Goal: Information Seeking & Learning: Learn about a topic

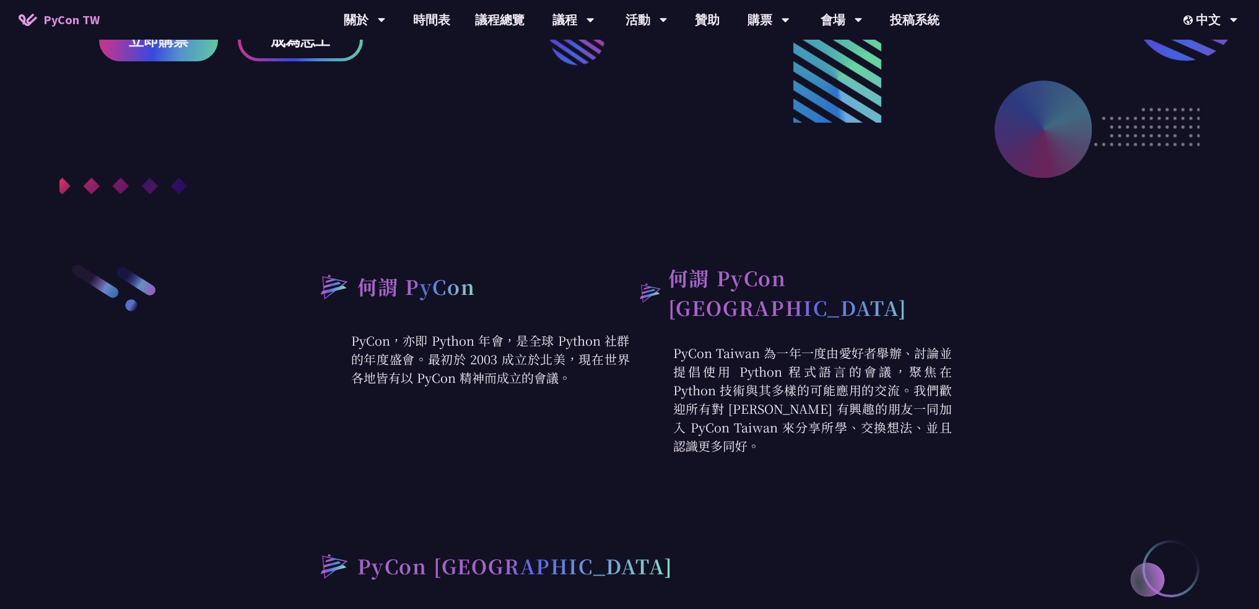
scroll to position [123, 0]
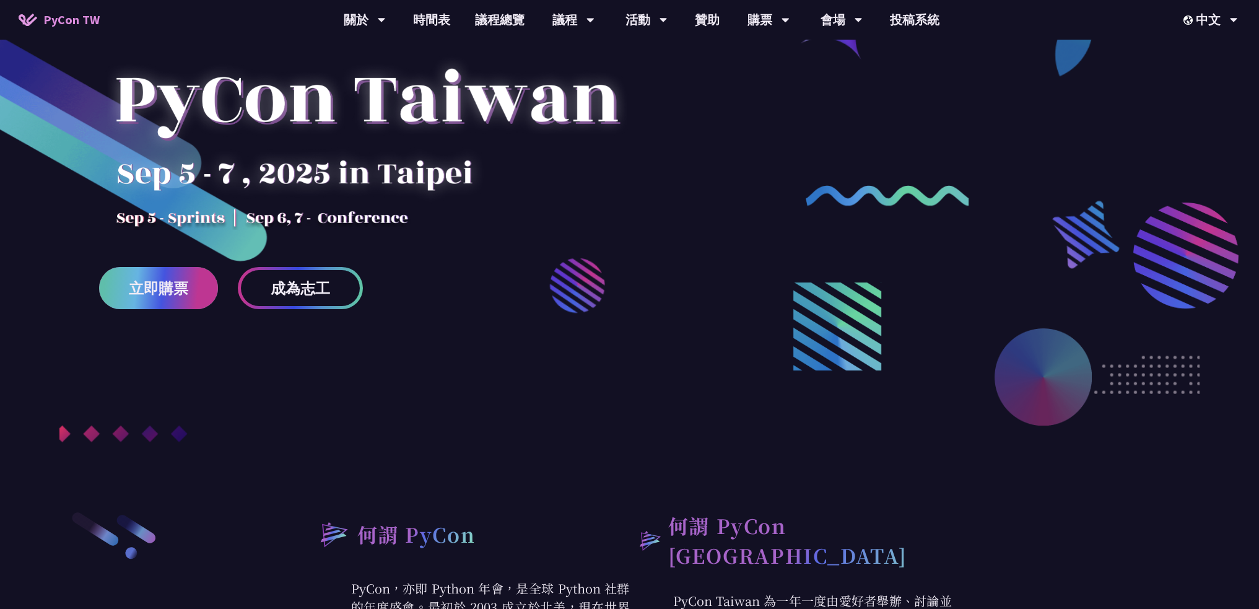
click at [170, 295] on span "立即購票" at bounding box center [158, 288] width 59 height 15
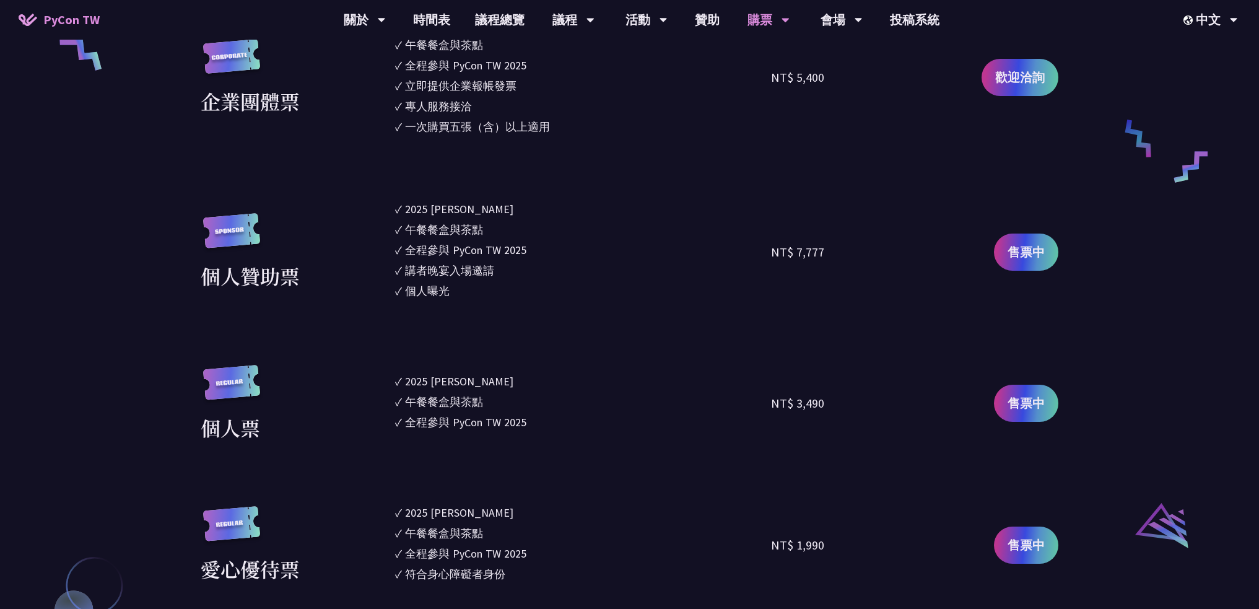
scroll to position [1114, 0]
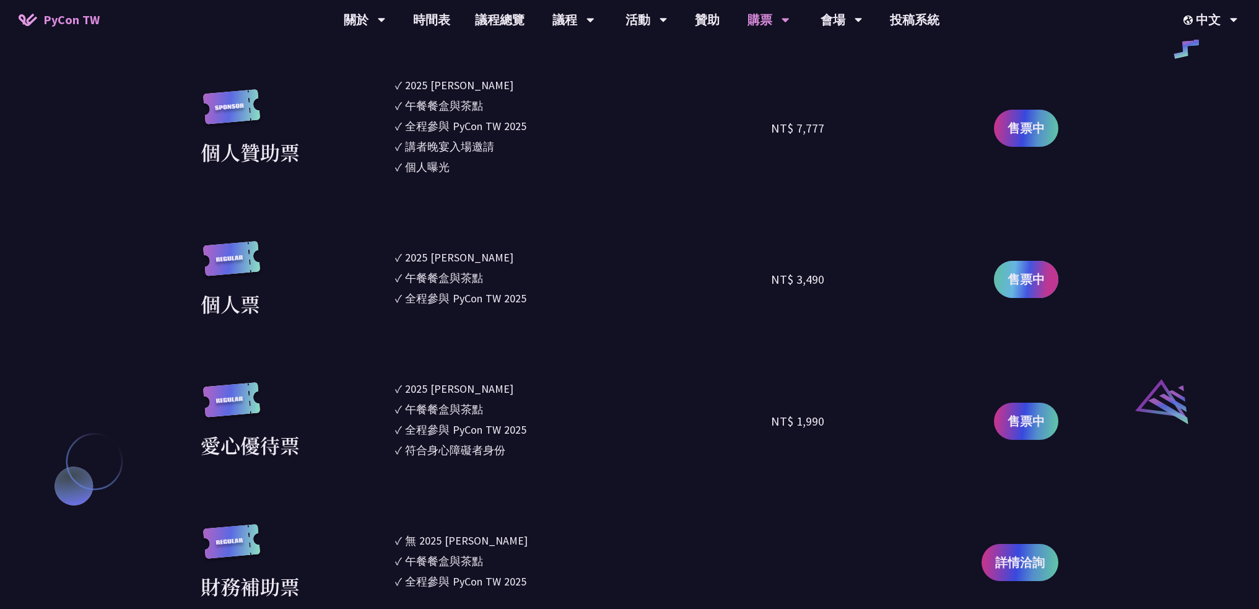
click at [1006, 288] on link "售票中" at bounding box center [1026, 279] width 64 height 37
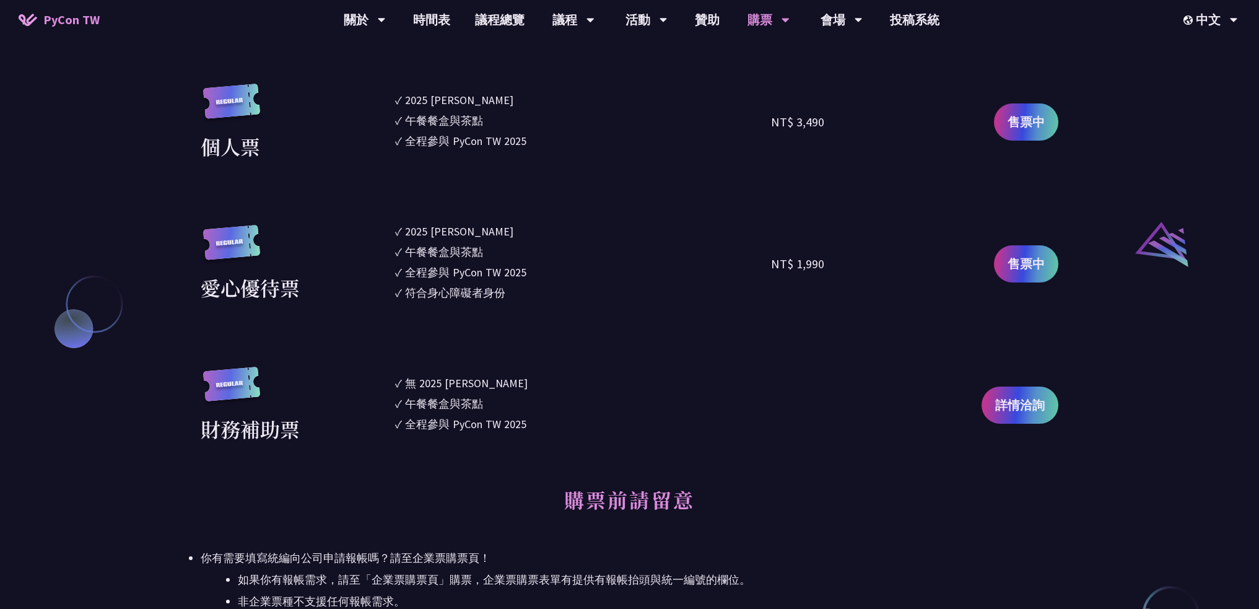
scroll to position [1300, 0]
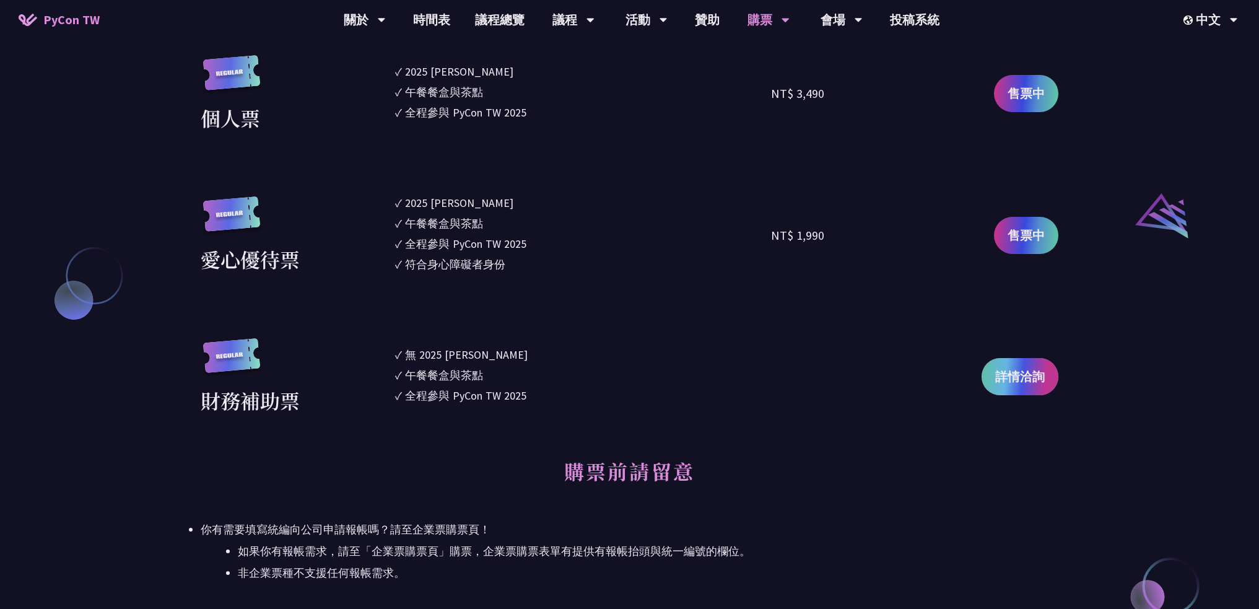
click at [987, 367] on link "詳情洽詢" at bounding box center [1020, 376] width 77 height 37
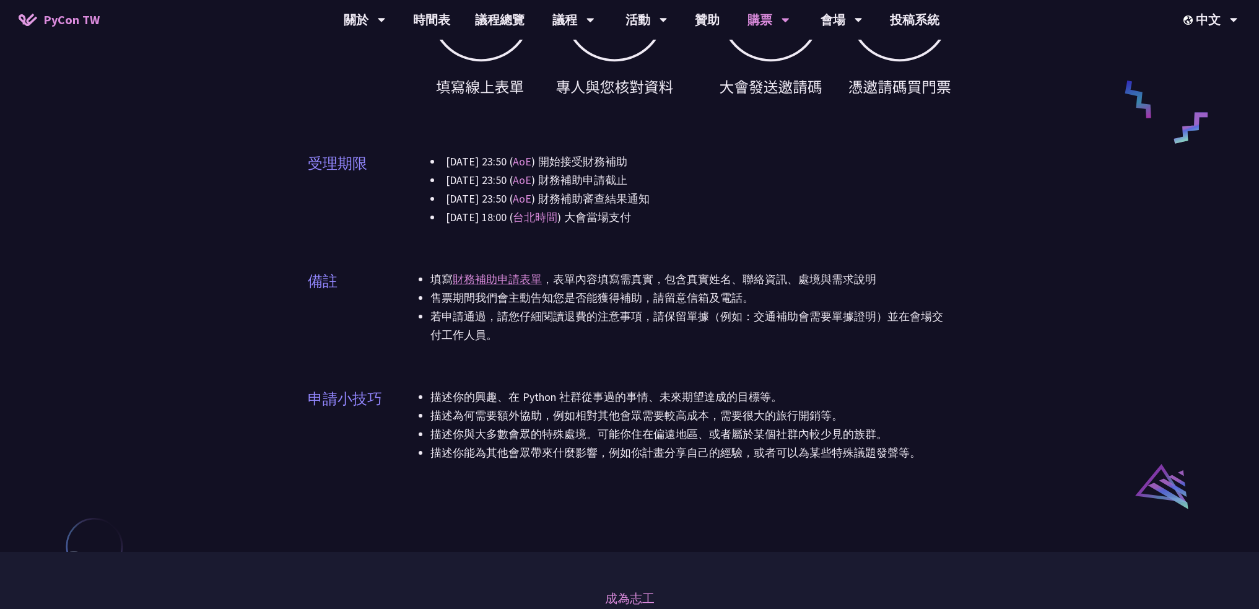
scroll to position [619, 0]
click at [492, 284] on link "財務補助申請表單" at bounding box center [497, 278] width 89 height 14
click at [889, 378] on div "申請資格 只要你有需要都可以申請，我們盡力協助讓更多人能藉由補助參與會議。 補助項目 大會門票 差旅補助 境內交通：高鐵、台鐵 機票費用：飛機 (經濟艙) 住…" at bounding box center [630, 45] width 644 height 864
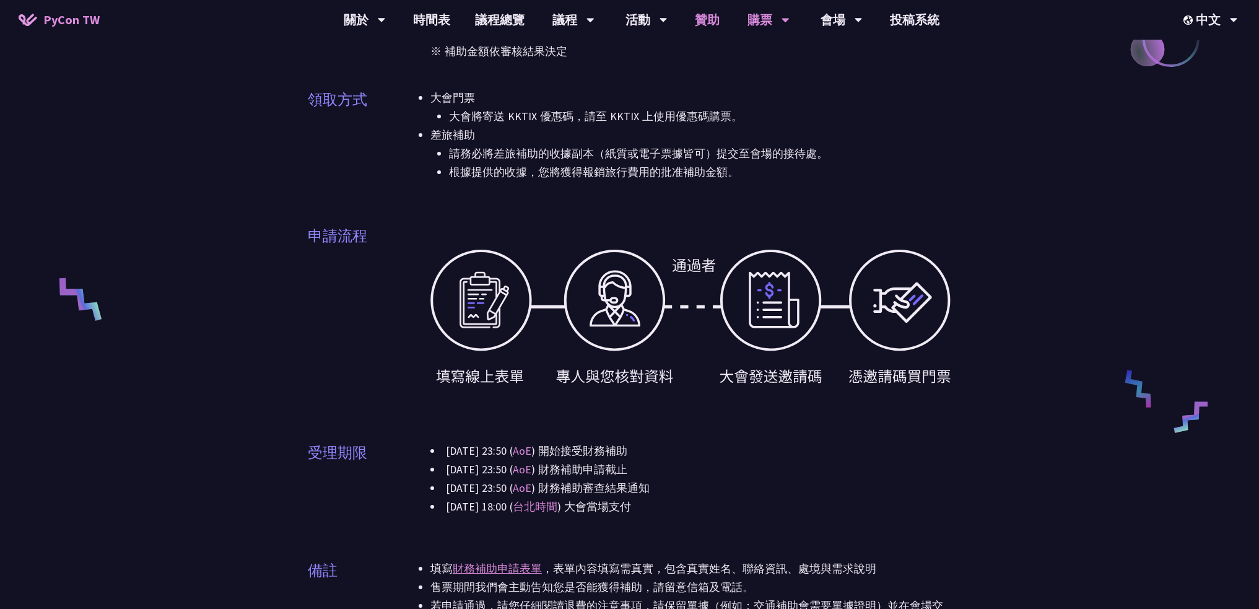
scroll to position [310, 0]
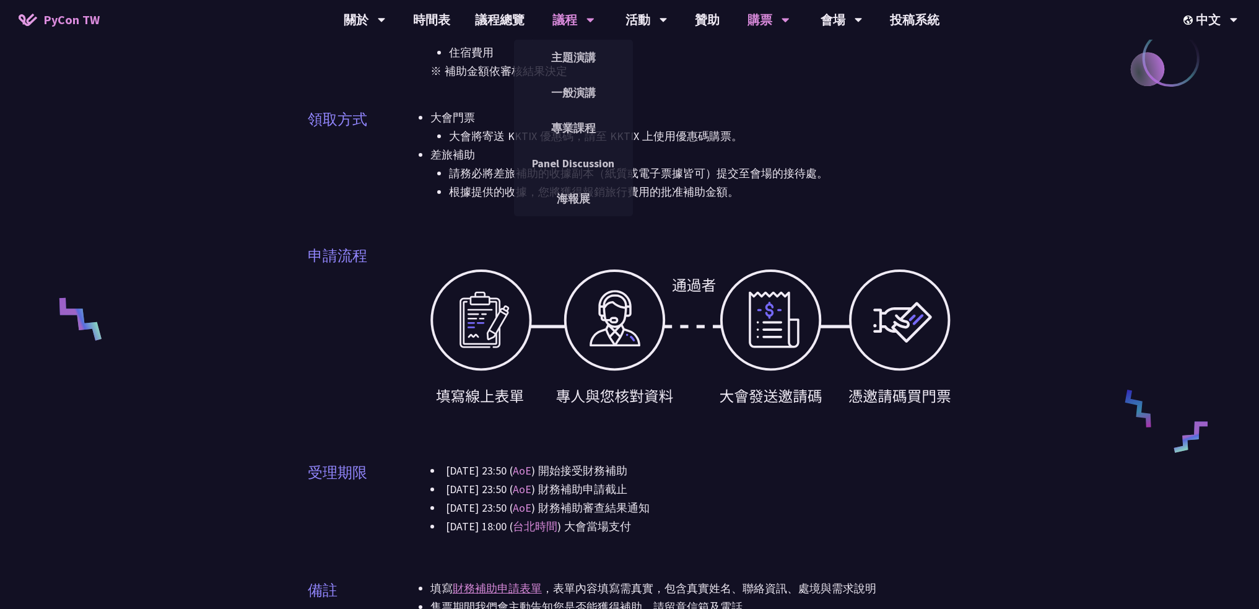
click at [386, 22] on div "議程" at bounding box center [365, 20] width 42 height 40
click at [569, 54] on link "主題演講" at bounding box center [573, 57] width 119 height 29
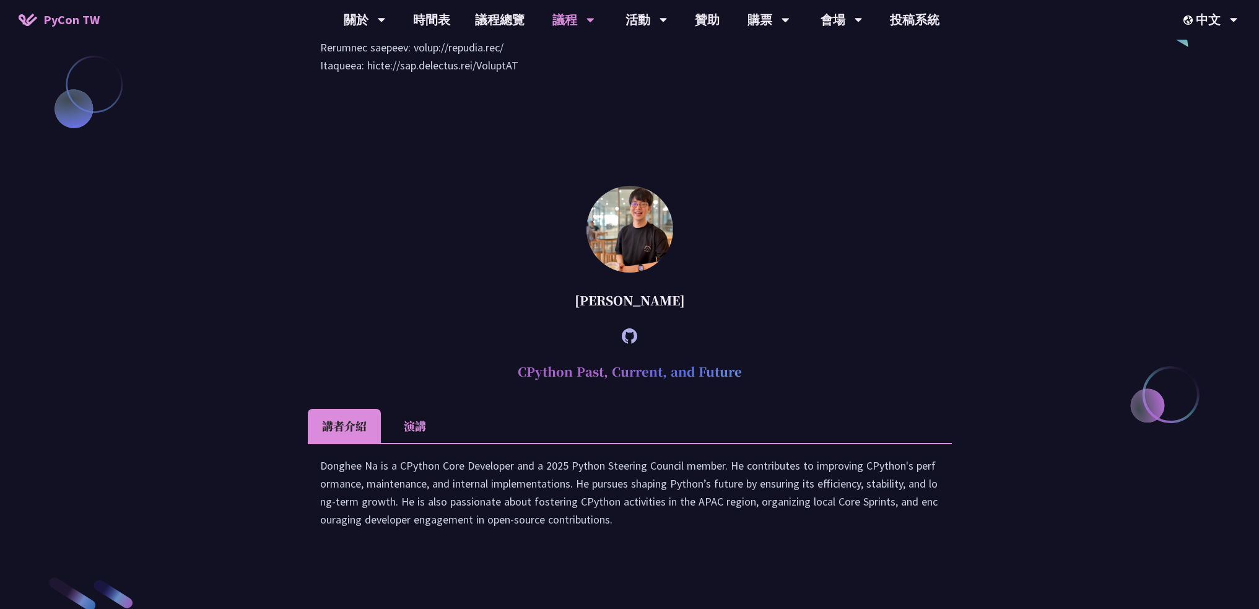
scroll to position [1611, 0]
